Goal: Navigation & Orientation: Find specific page/section

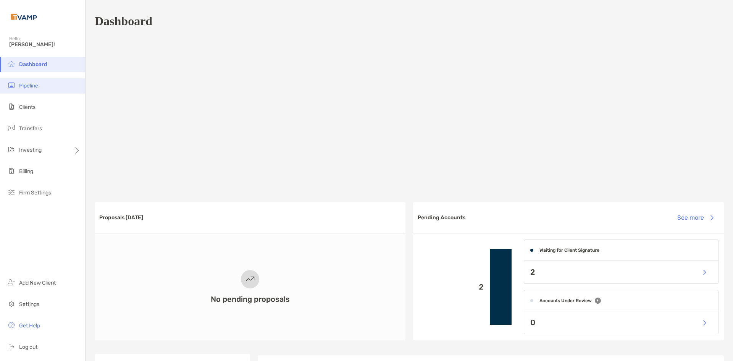
click at [48, 85] on li "Pipeline" at bounding box center [42, 85] width 85 height 15
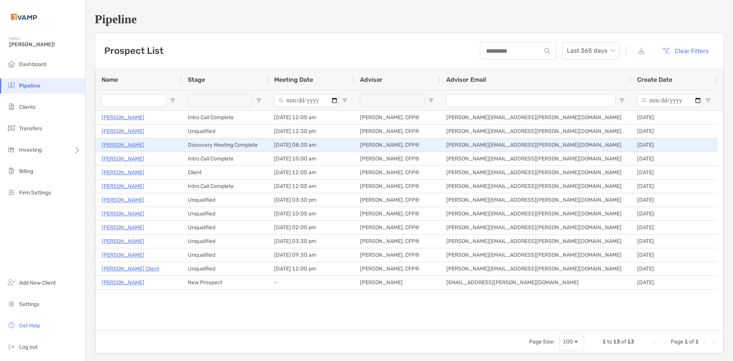
click at [134, 144] on p "[PERSON_NAME]" at bounding box center [123, 145] width 43 height 10
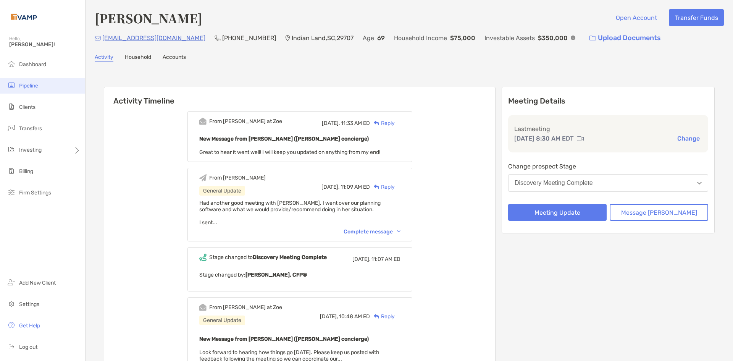
click at [24, 84] on span "Pipeline" at bounding box center [28, 85] width 19 height 6
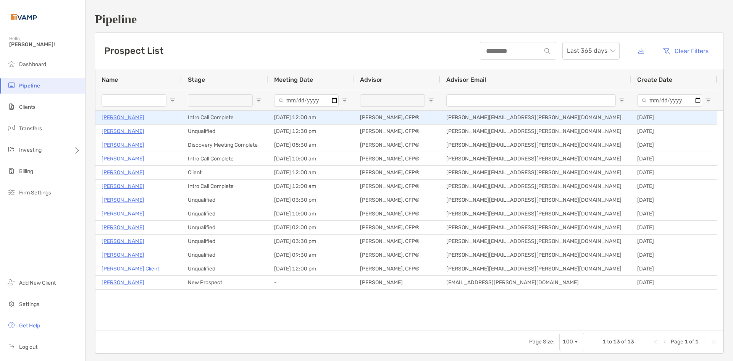
click at [134, 119] on p "[PERSON_NAME]" at bounding box center [123, 118] width 43 height 10
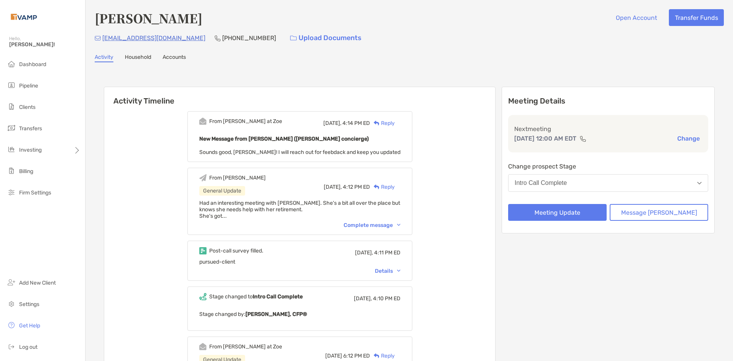
click at [401, 225] on img at bounding box center [398, 225] width 3 height 2
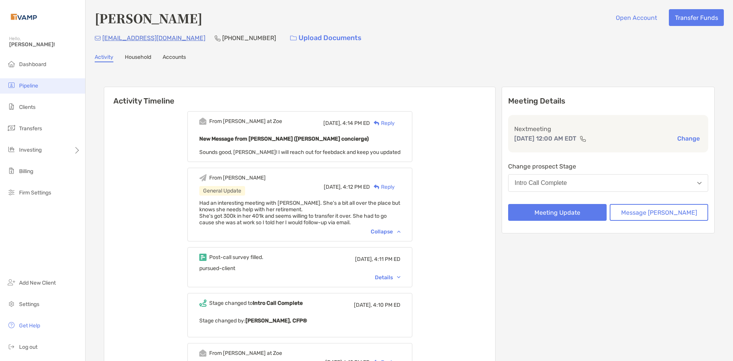
click at [25, 84] on span "Pipeline" at bounding box center [28, 85] width 19 height 6
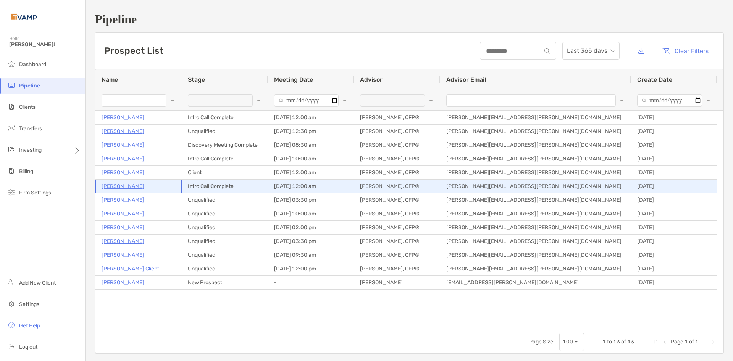
click at [117, 186] on p "[PERSON_NAME]" at bounding box center [123, 186] width 43 height 10
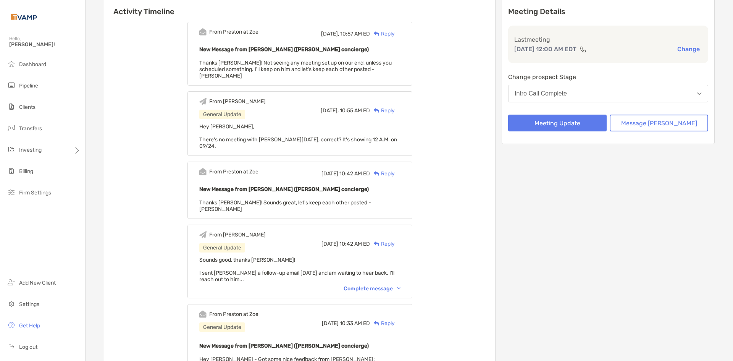
scroll to position [115, 0]
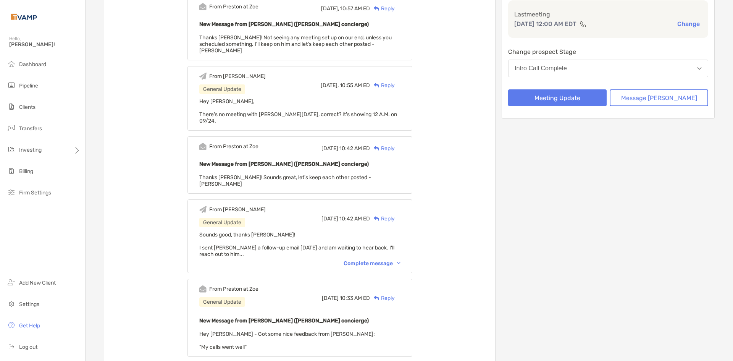
click at [401, 260] on div "Complete message" at bounding box center [372, 263] width 57 height 6
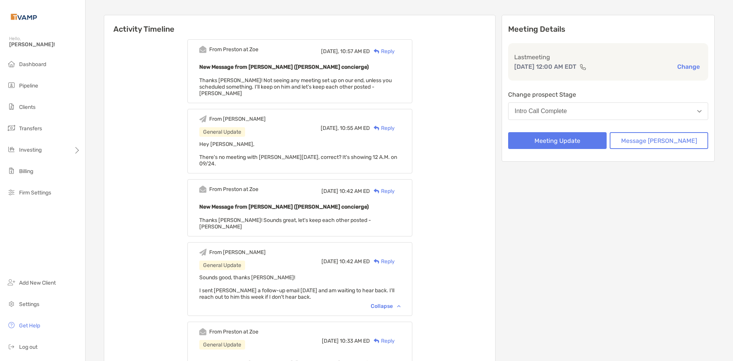
scroll to position [0, 0]
